Goal: Find specific page/section: Find specific page/section

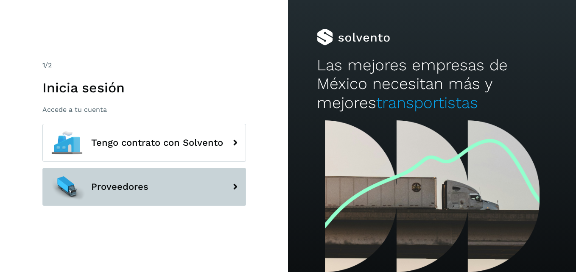
click at [141, 188] on span "Proveedores" at bounding box center [119, 187] width 57 height 10
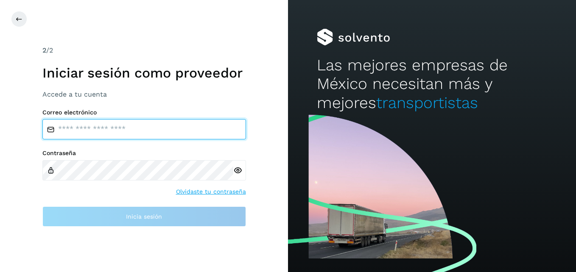
type input "**********"
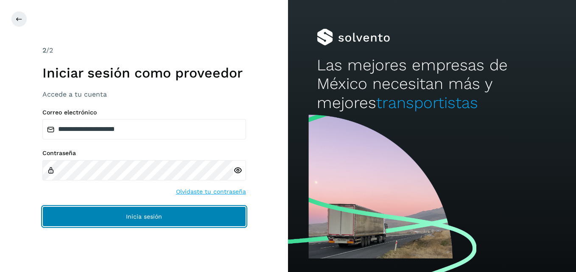
click at [145, 218] on span "Inicia sesión" at bounding box center [144, 217] width 36 height 6
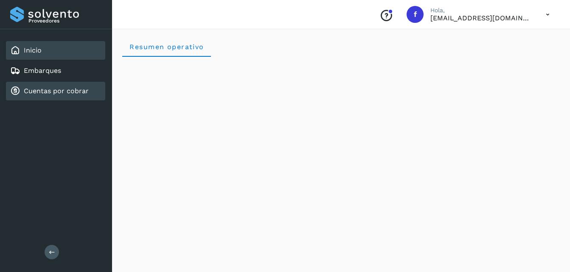
click at [41, 92] on link "Cuentas por cobrar" at bounding box center [56, 91] width 65 height 8
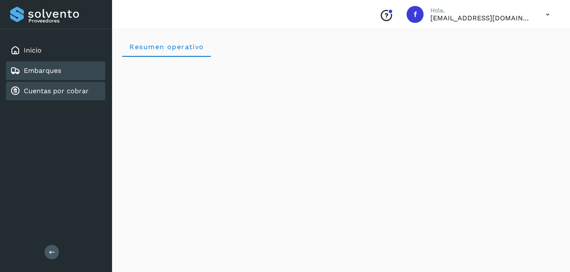
click at [42, 73] on link "Embarques" at bounding box center [42, 71] width 37 height 8
click at [43, 70] on link "Embarques" at bounding box center [42, 71] width 37 height 8
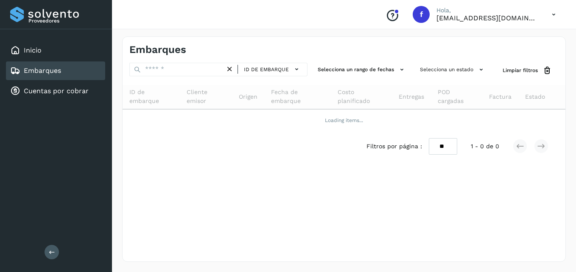
click at [43, 70] on link "Embarques" at bounding box center [42, 71] width 37 height 8
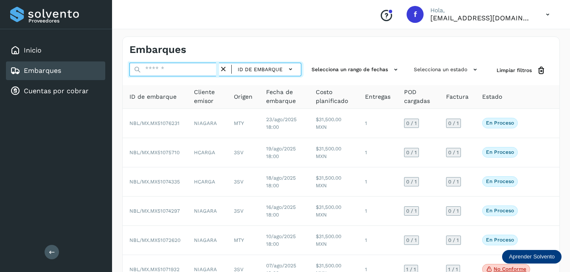
click at [185, 71] on input "text" at bounding box center [174, 70] width 90 height 14
paste input "**********"
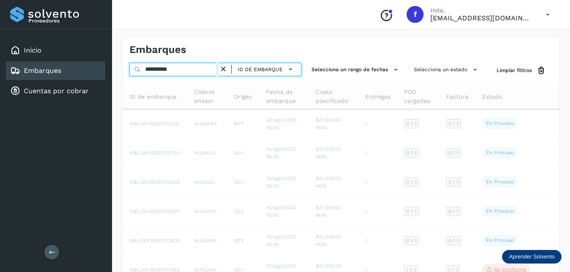
type input "**********"
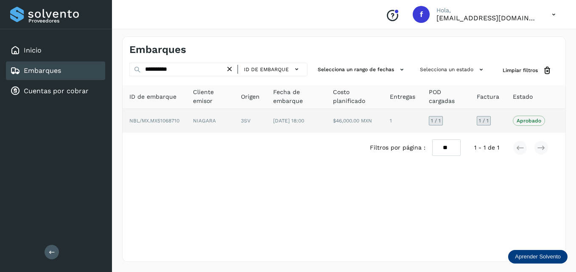
click at [172, 122] on span "NBL/MX.MX51068710" at bounding box center [154, 121] width 50 height 6
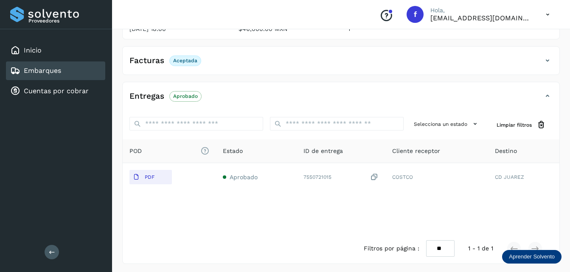
scroll to position [129, 0]
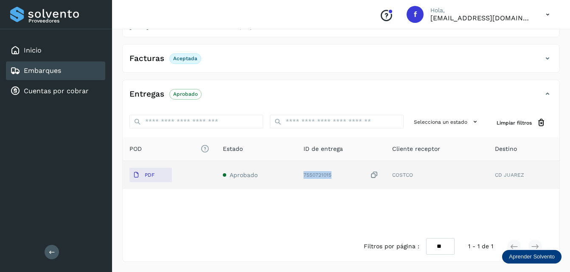
drag, startPoint x: 303, startPoint y: 177, endPoint x: 332, endPoint y: 176, distance: 28.9
click at [385, 176] on td "7550721015" at bounding box center [436, 175] width 103 height 28
copy div "7550721015"
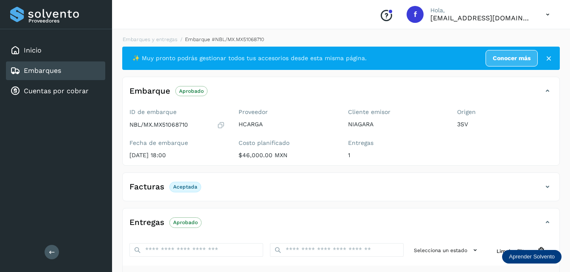
scroll to position [0, 0]
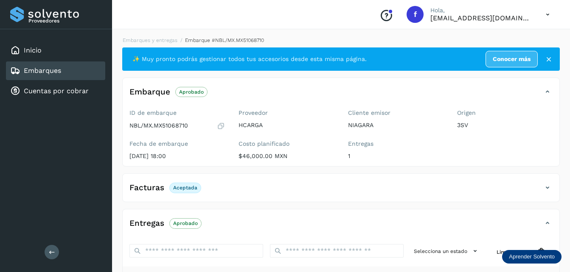
click at [548, 60] on icon at bounding box center [548, 59] width 8 height 8
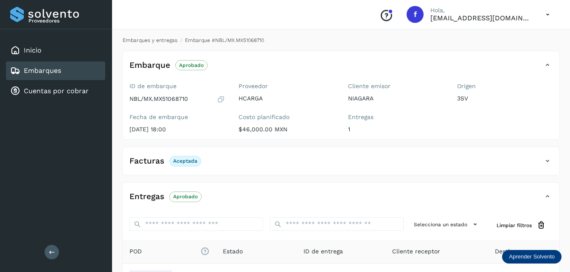
click at [154, 39] on link "Embarques y entregas" at bounding box center [150, 40] width 55 height 6
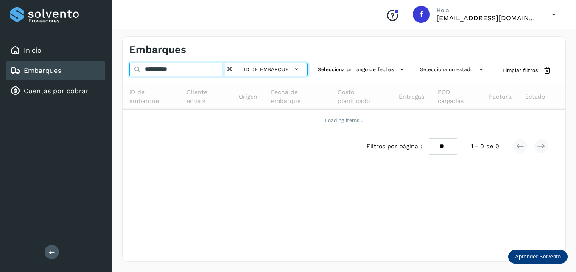
drag, startPoint x: 193, startPoint y: 69, endPoint x: 121, endPoint y: 69, distance: 72.5
click at [121, 69] on div "**********" at bounding box center [344, 149] width 464 height 246
paste input "text"
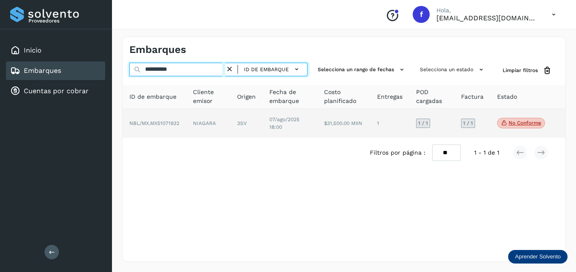
type input "**********"
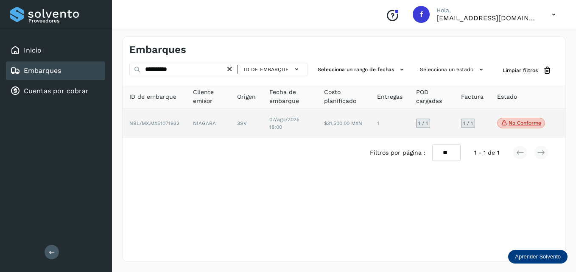
click at [176, 123] on span "NBL/MX.MX51071932" at bounding box center [154, 123] width 50 height 6
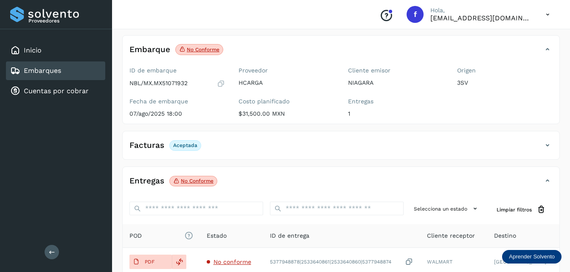
scroll to position [85, 0]
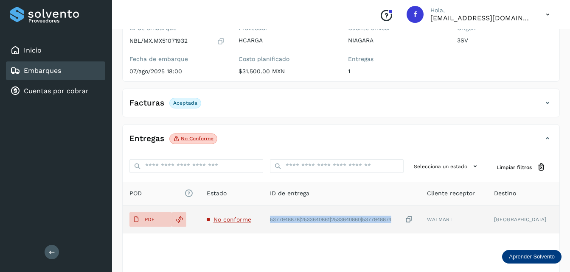
drag, startPoint x: 403, startPoint y: 217, endPoint x: 275, endPoint y: 218, distance: 128.1
click at [420, 218] on td "5377948878|2533640861|2533640860|5377948874" at bounding box center [453, 220] width 67 height 28
copy div "5377948878|2533640861|2533640860|5377948874"
